Goal: Navigation & Orientation: Find specific page/section

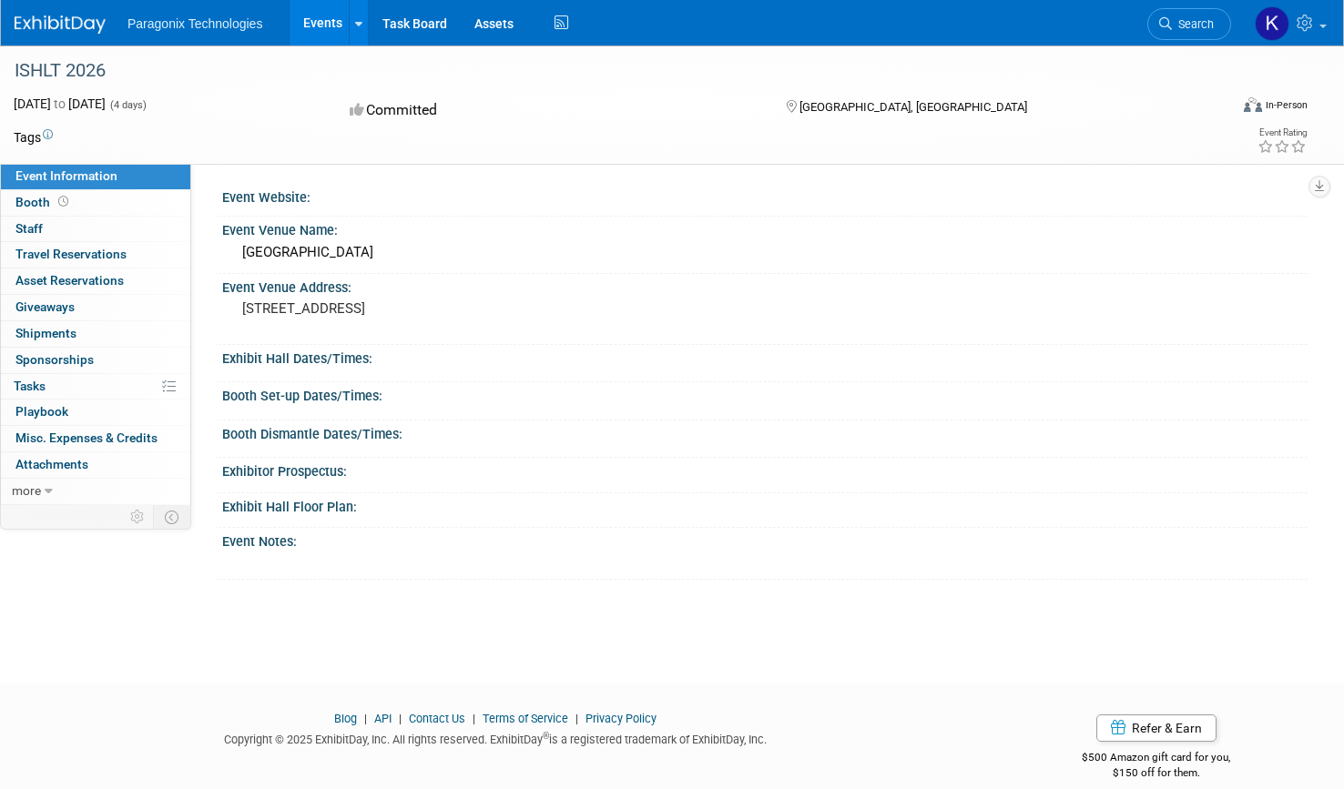
click at [69, 32] on img at bounding box center [60, 24] width 91 height 18
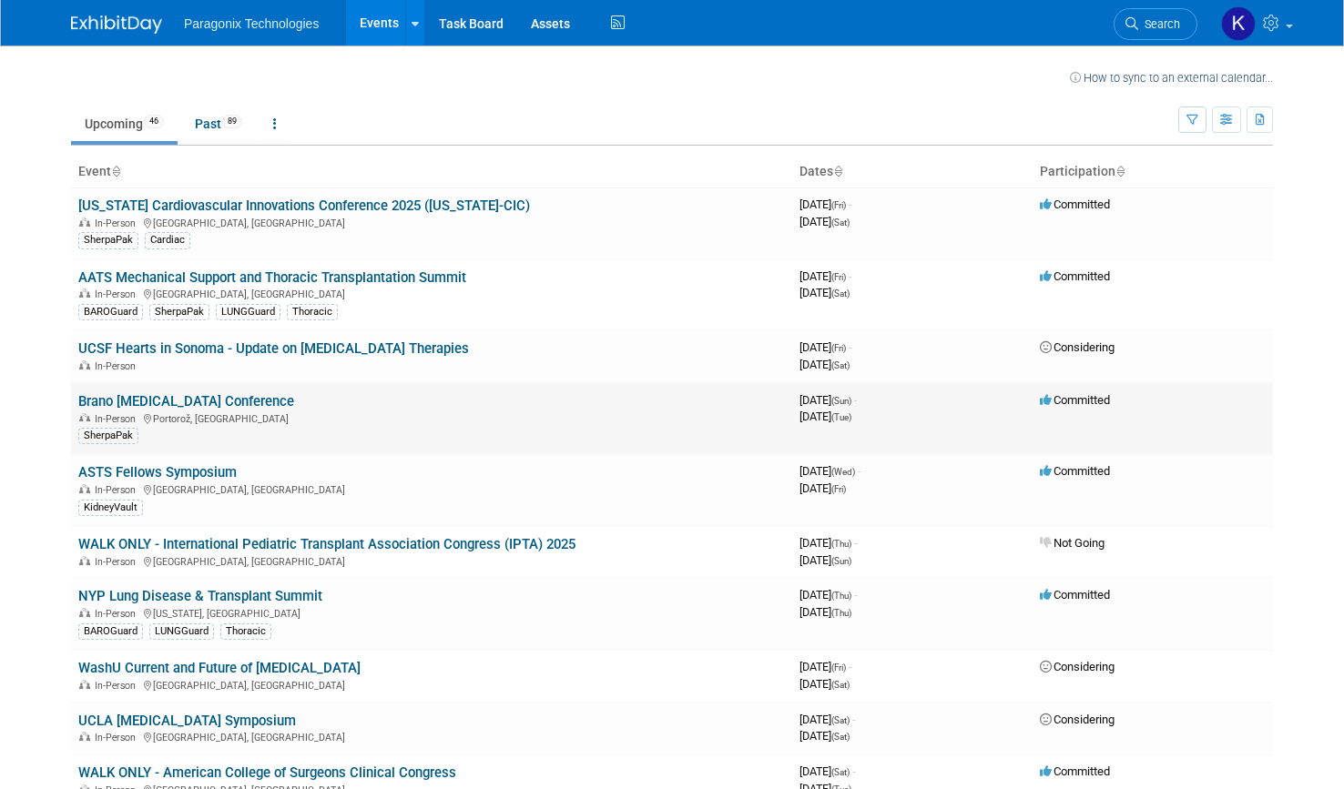
click at [215, 395] on link "Brano [MEDICAL_DATA] Conference" at bounding box center [186, 401] width 216 height 16
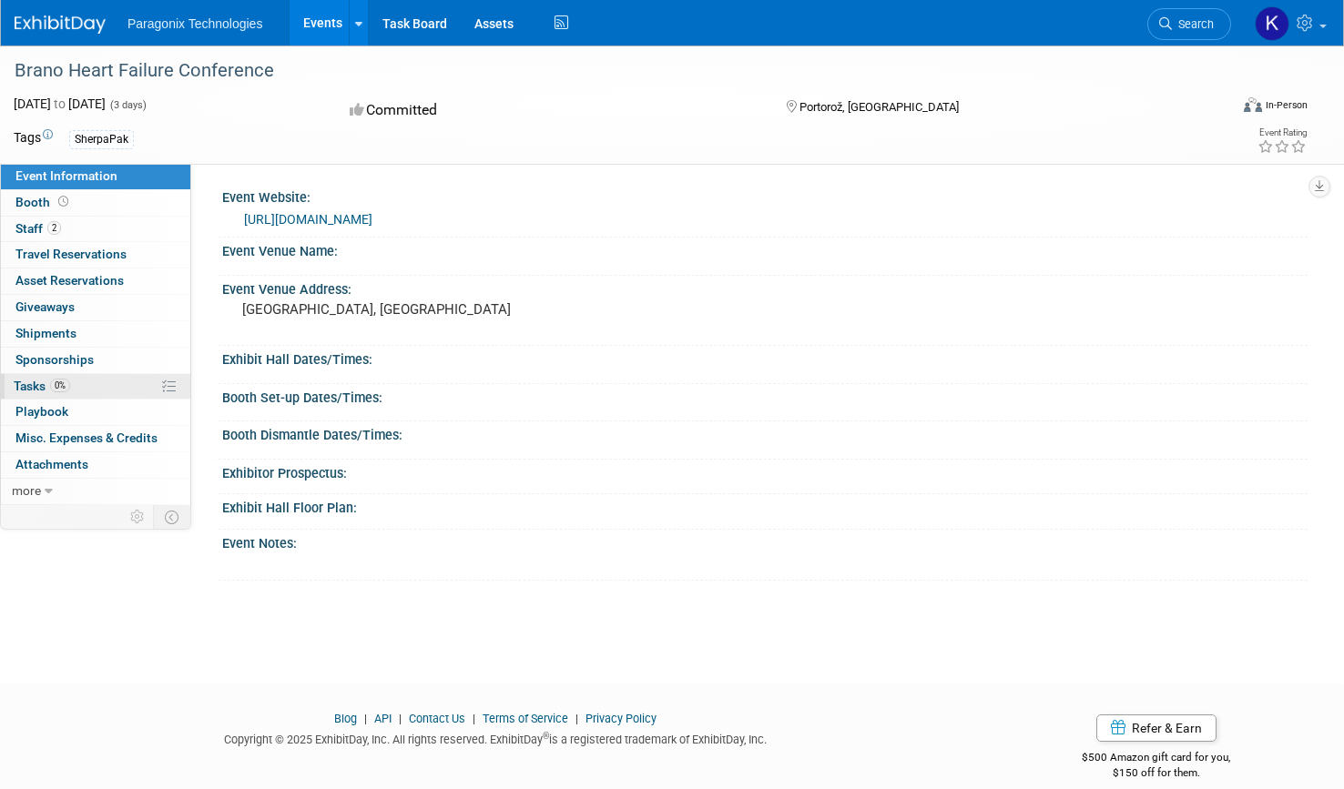
click at [31, 385] on span "Tasks 0%" at bounding box center [42, 386] width 56 height 15
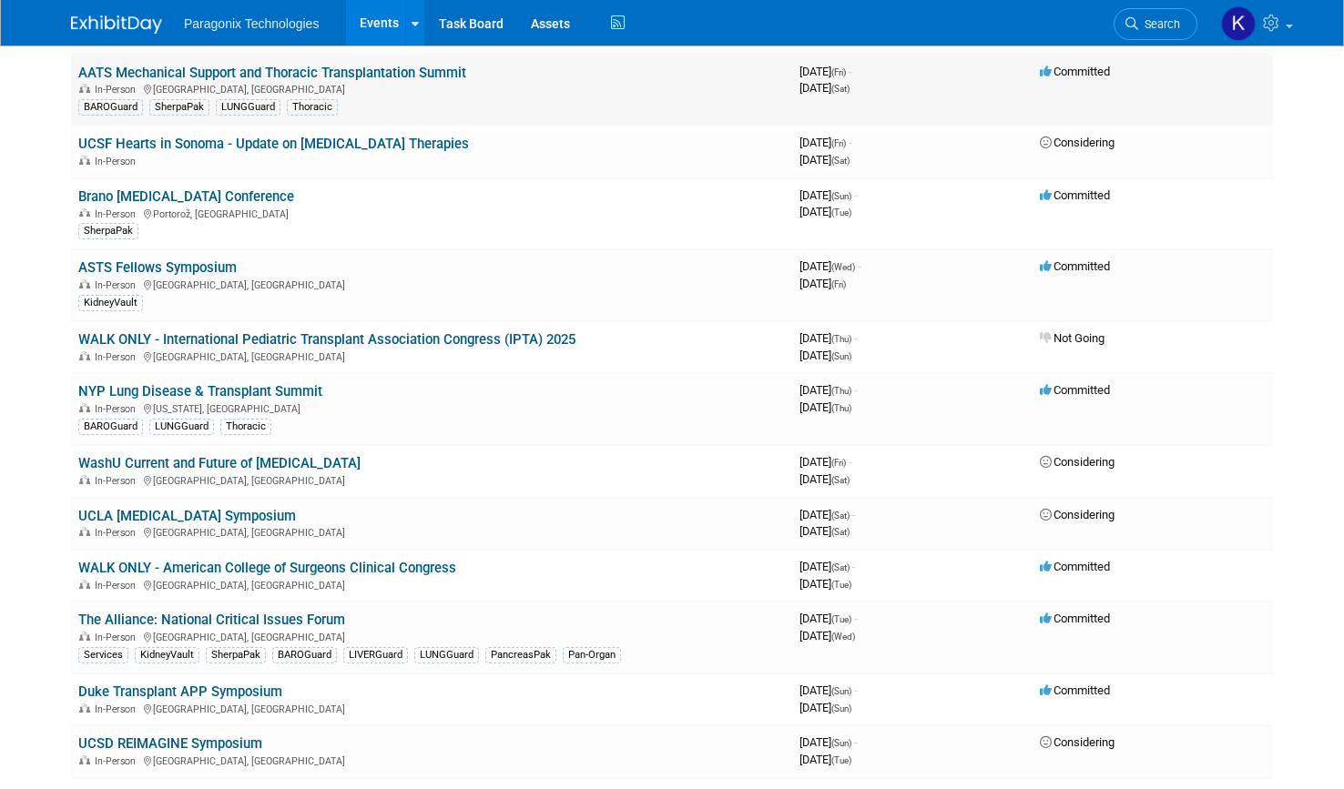
scroll to position [207, 0]
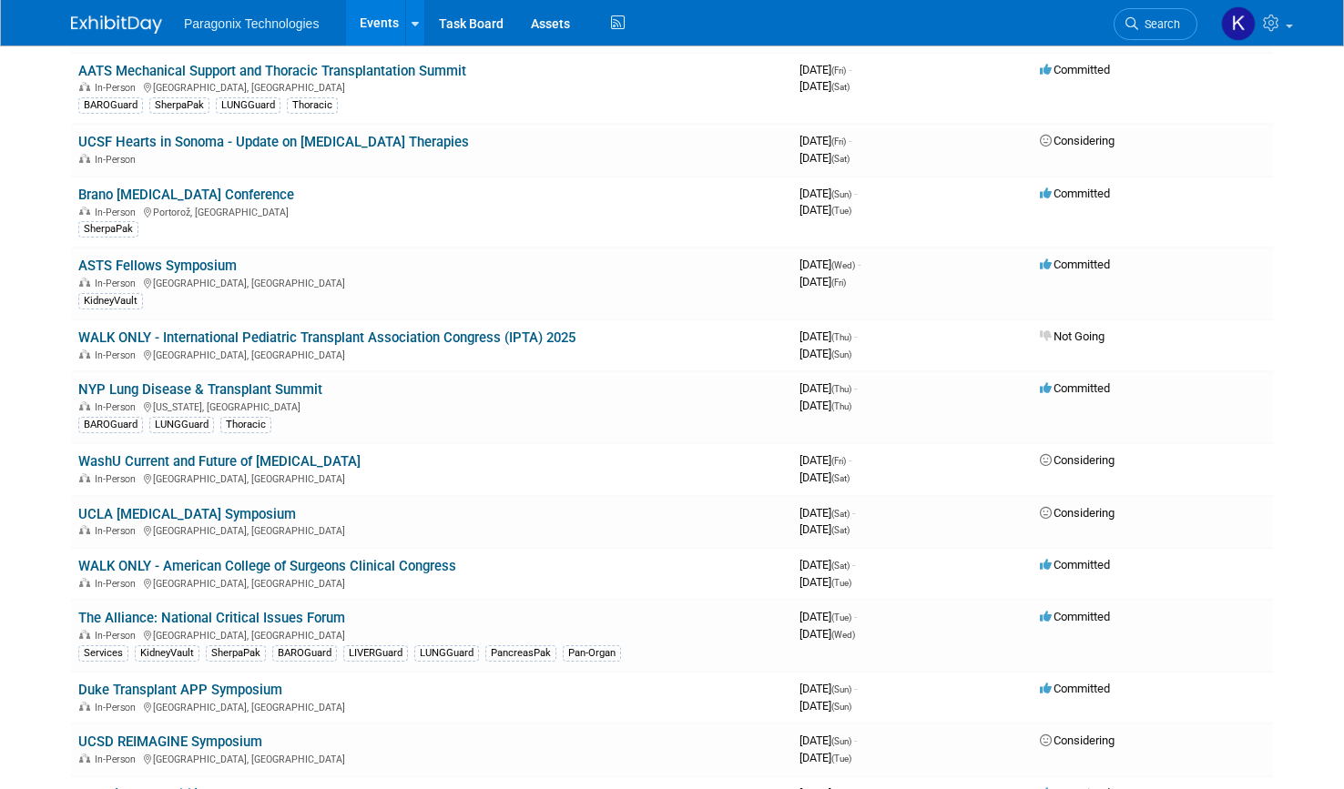
click at [358, 565] on link "WALK ONLY - American College of Surgeons Clinical Congress" at bounding box center [267, 566] width 378 height 16
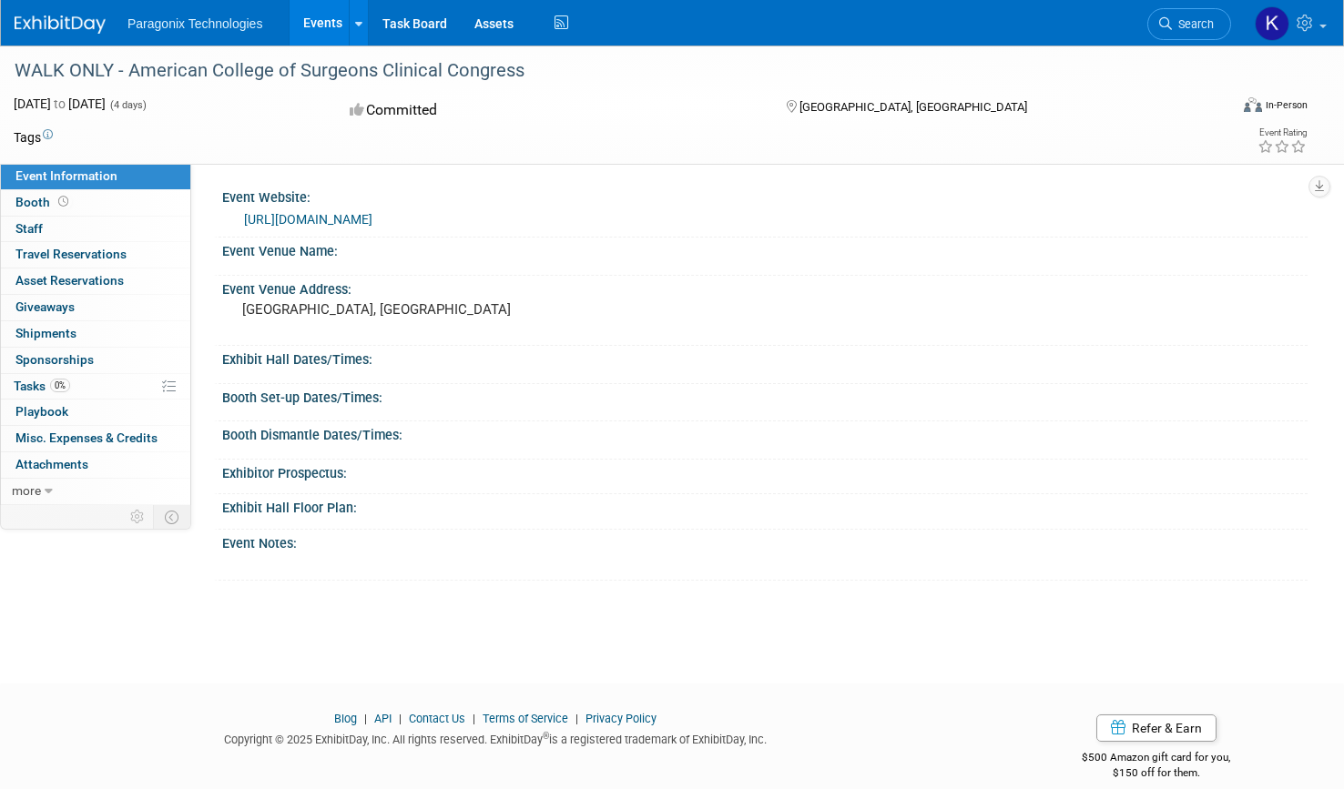
click at [322, 219] on link "[URL][DOMAIN_NAME]" at bounding box center [308, 219] width 128 height 15
